Goal: Task Accomplishment & Management: Manage account settings

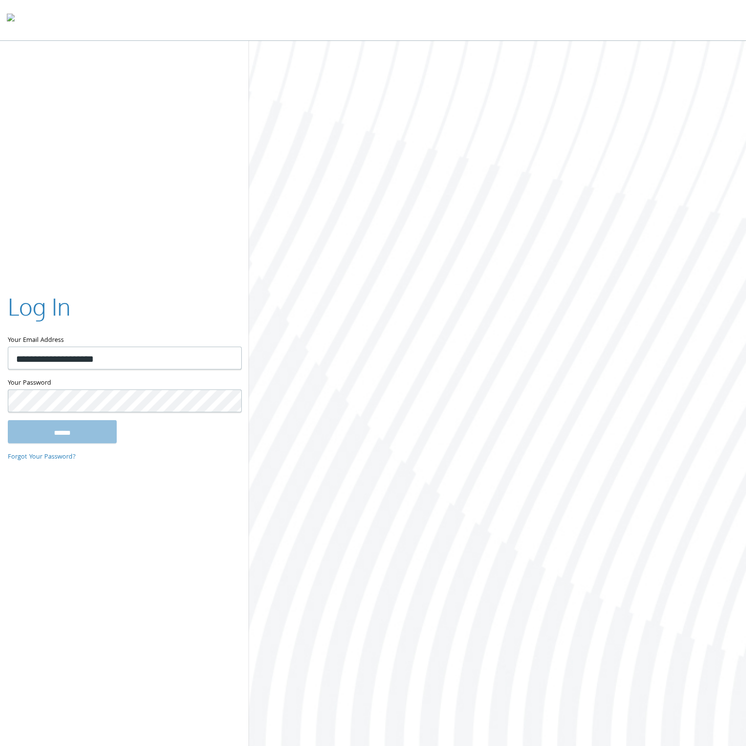
type input "**********"
click at [8, 419] on input "******" at bounding box center [62, 430] width 109 height 23
type input "**********"
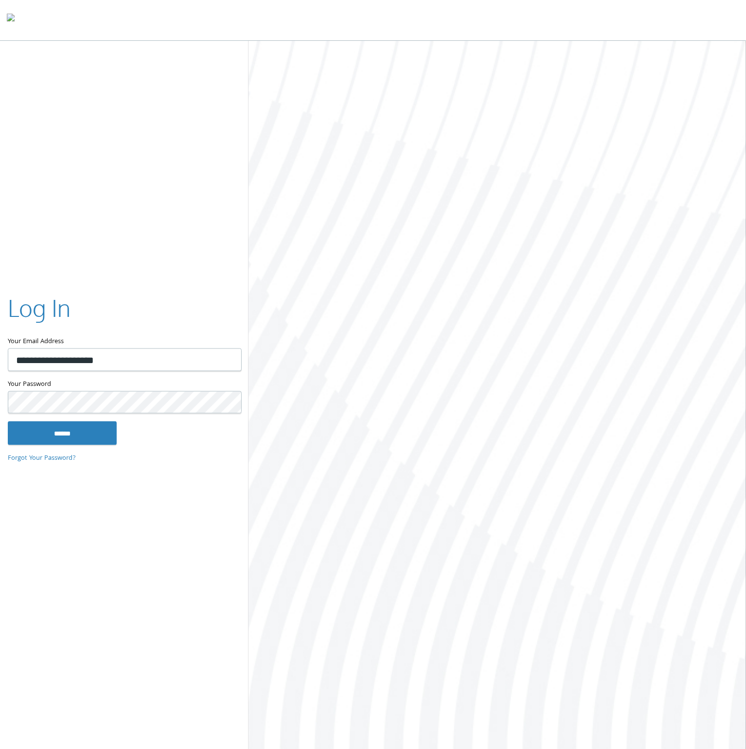
click at [8, 421] on input "******" at bounding box center [62, 432] width 109 height 23
